Goal: Task Accomplishment & Management: Manage account settings

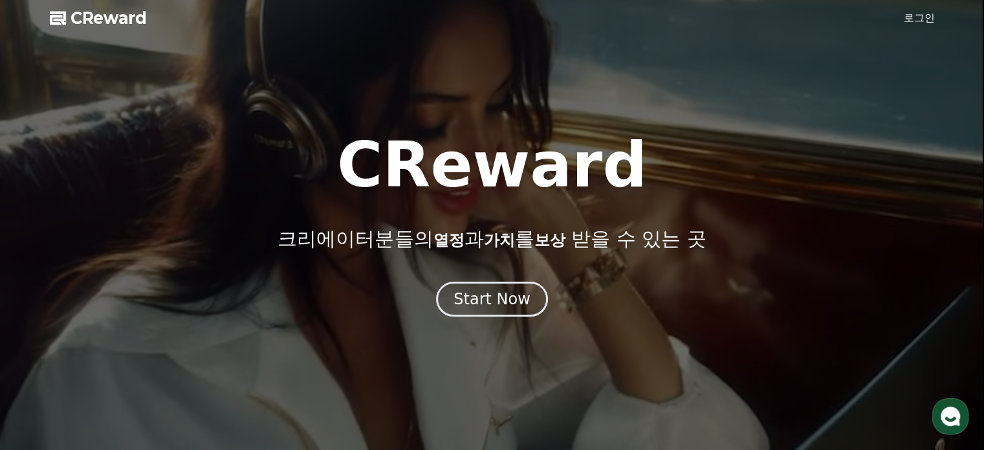
click at [927, 18] on link "로그인" at bounding box center [919, 18] width 31 height 16
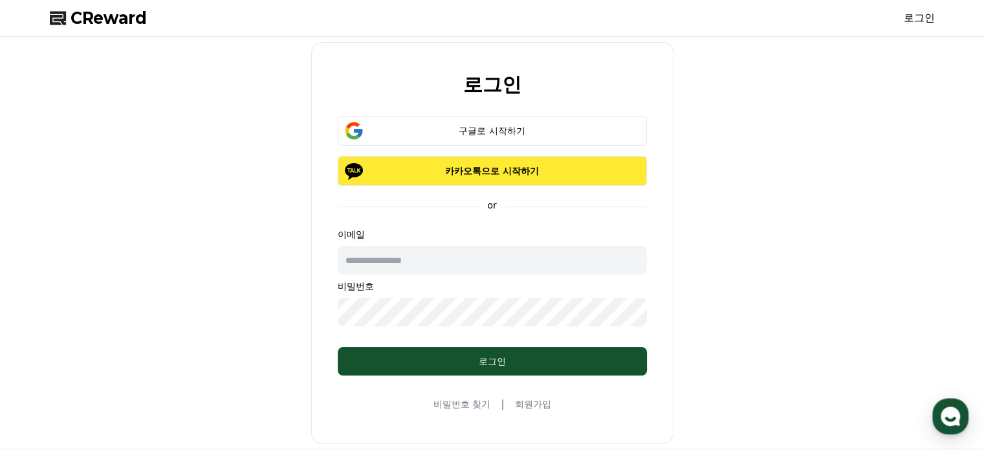
click at [481, 164] on p "카카오톡으로 시작하기" at bounding box center [493, 170] width 272 height 13
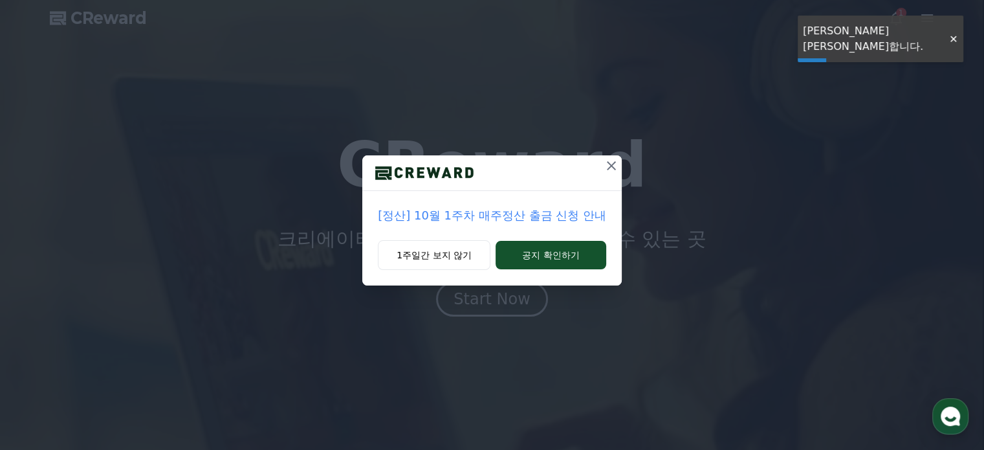
click at [608, 163] on icon at bounding box center [611, 165] width 9 height 9
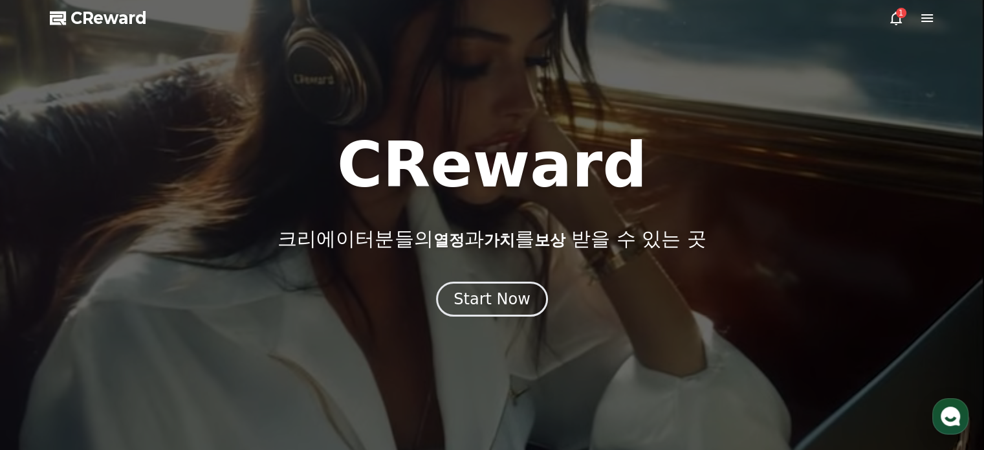
click at [903, 20] on icon at bounding box center [897, 18] width 16 height 16
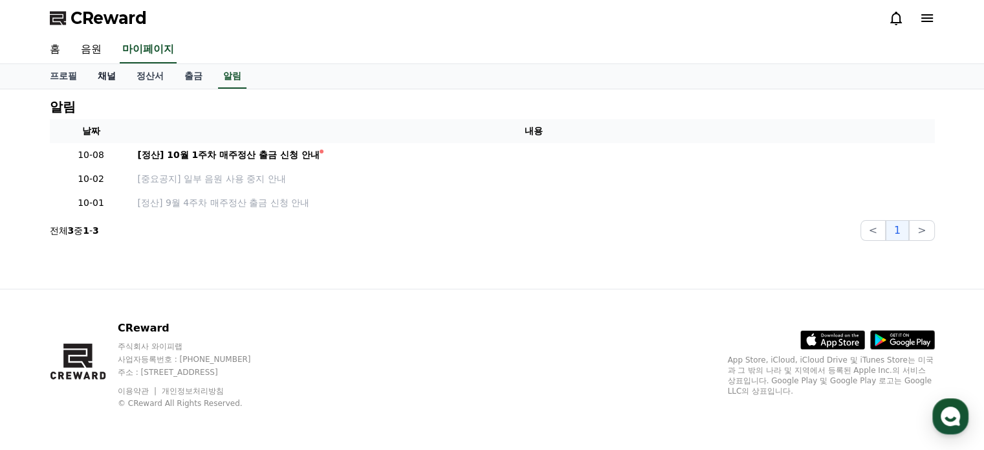
click at [100, 72] on link "채널" at bounding box center [106, 76] width 39 height 25
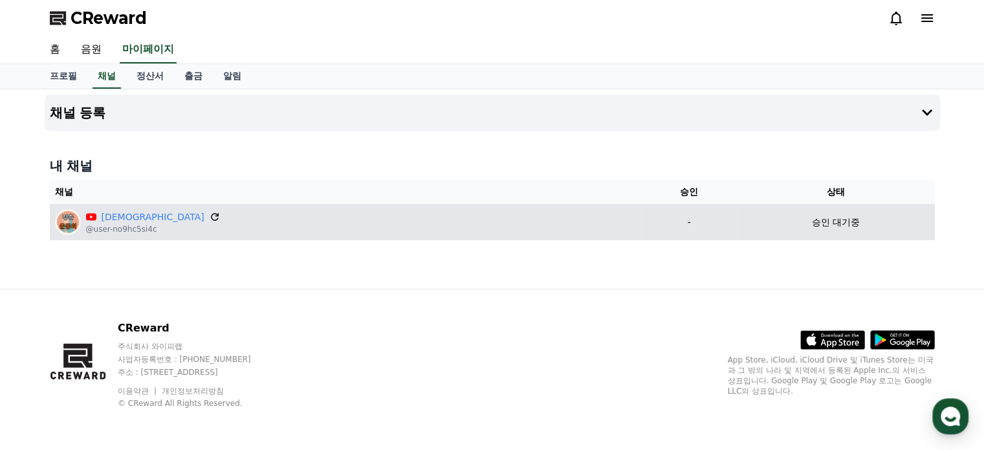
click at [209, 219] on icon at bounding box center [215, 217] width 12 height 12
